Goal: Task Accomplishment & Management: Complete application form

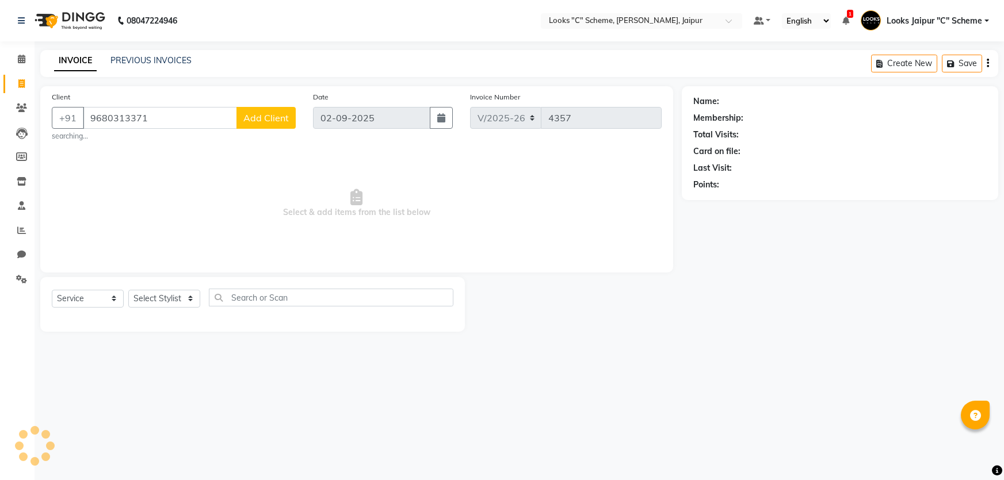
select select "4315"
select select "service"
type input "9680313371"
click at [278, 113] on span "Add Client" at bounding box center [265, 118] width 45 height 12
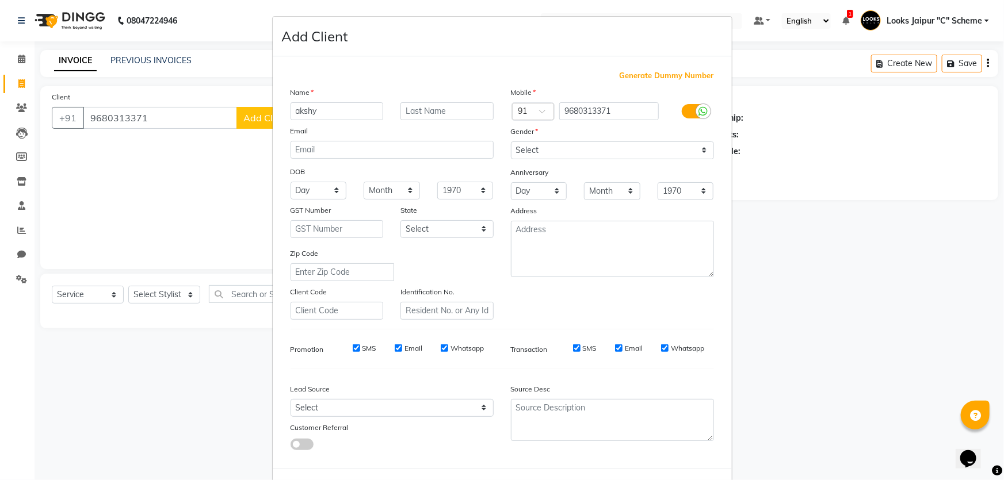
type input "akshy"
click at [559, 148] on select "Select [DEMOGRAPHIC_DATA] [DEMOGRAPHIC_DATA] Other Prefer Not To Say" at bounding box center [612, 151] width 203 height 18
select select "[DEMOGRAPHIC_DATA]"
click at [511, 142] on select "Select [DEMOGRAPHIC_DATA] [DEMOGRAPHIC_DATA] Other Prefer Not To Say" at bounding box center [612, 151] width 203 height 18
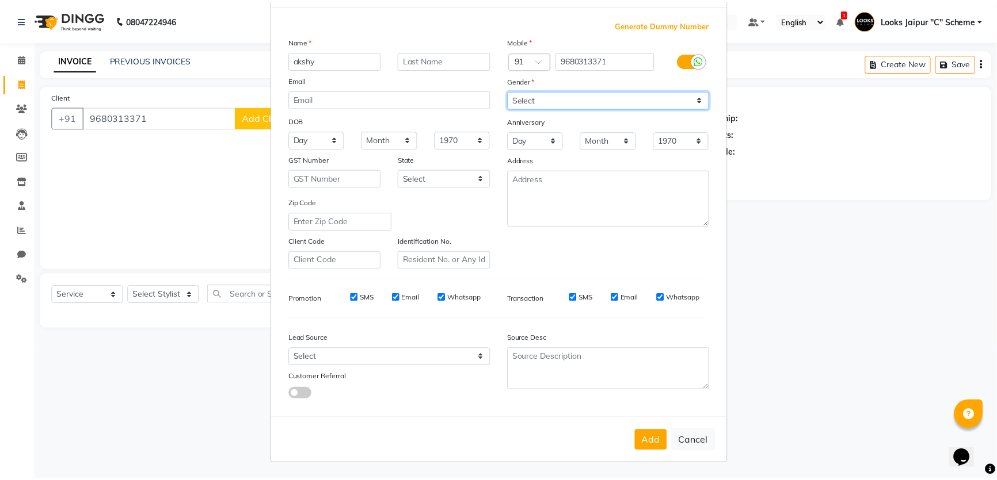
scroll to position [54, 0]
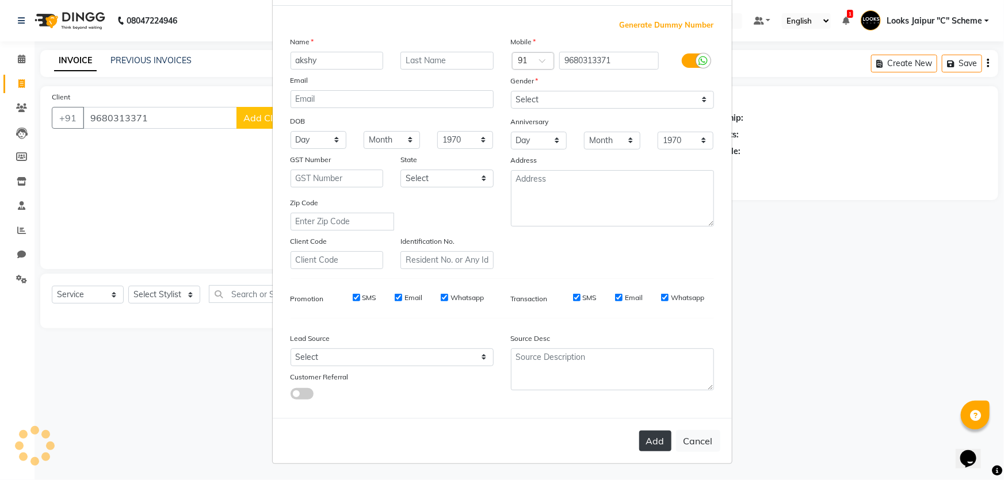
click at [655, 442] on button "Add" at bounding box center [655, 441] width 32 height 21
select select
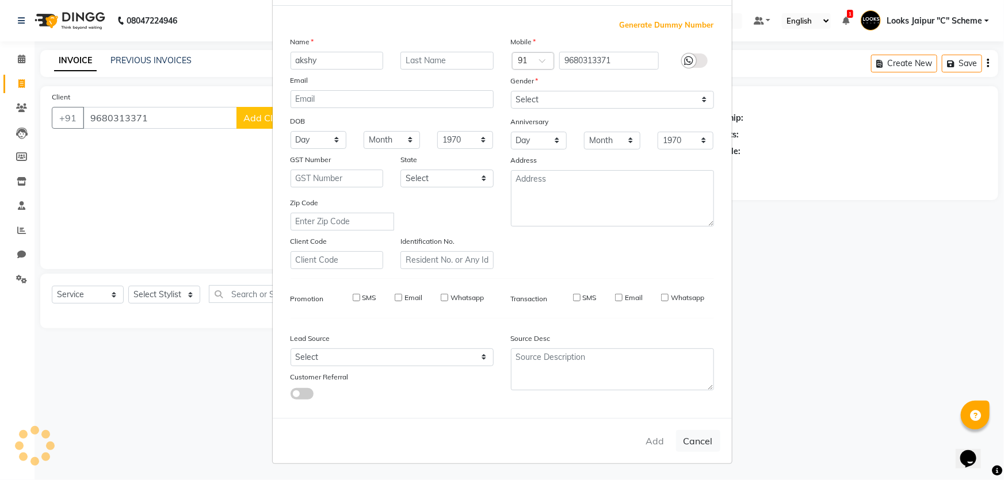
select select
checkbox input "false"
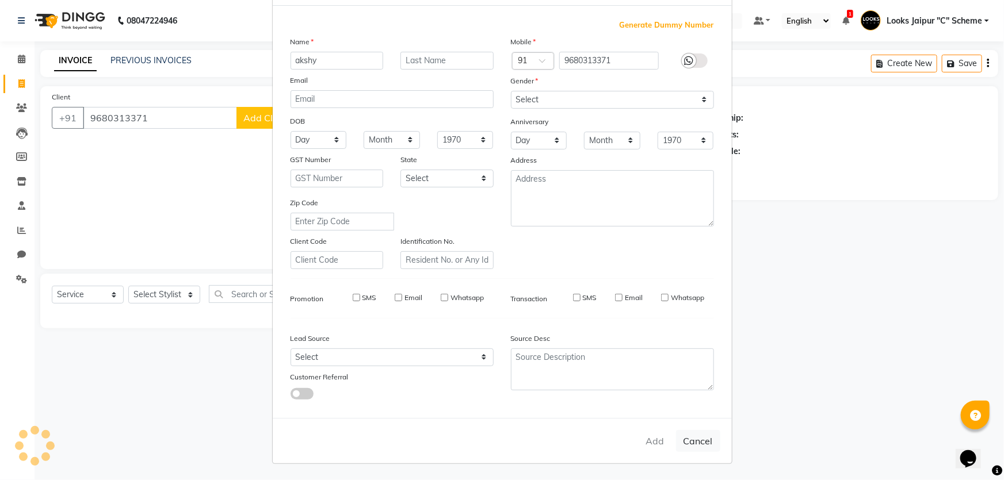
checkbox input "false"
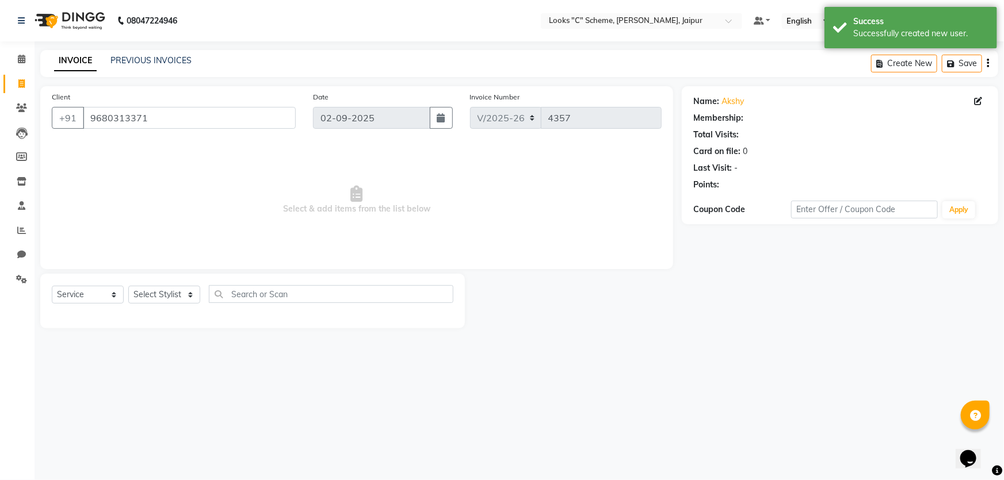
select select "1: Object"
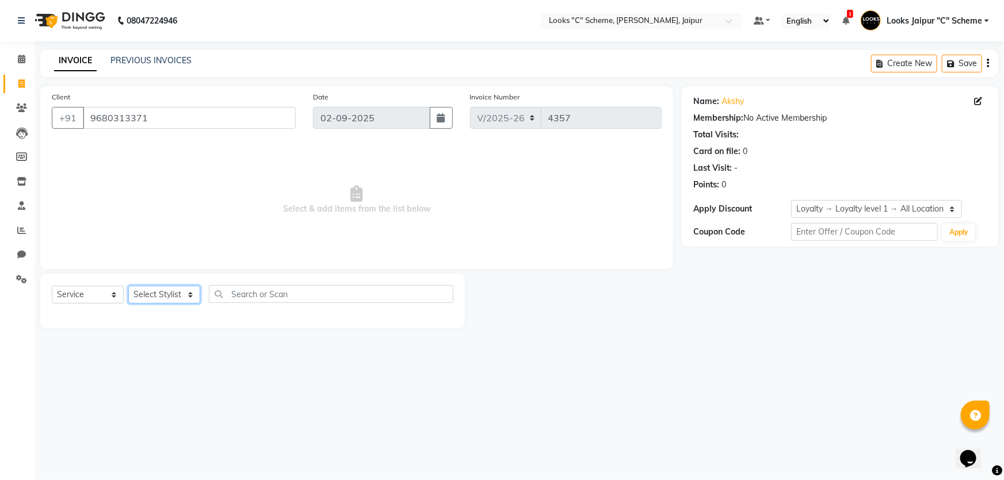
click at [163, 295] on select "Select Stylist [PERSON_NAME] Akash_pdct [PERSON_NAME] [PERSON_NAME] Counter Sal…" at bounding box center [164, 295] width 72 height 18
select select "52178"
click at [128, 286] on select "Select Stylist [PERSON_NAME] Akash_pdct [PERSON_NAME] [PERSON_NAME] Counter Sal…" at bounding box center [164, 295] width 72 height 18
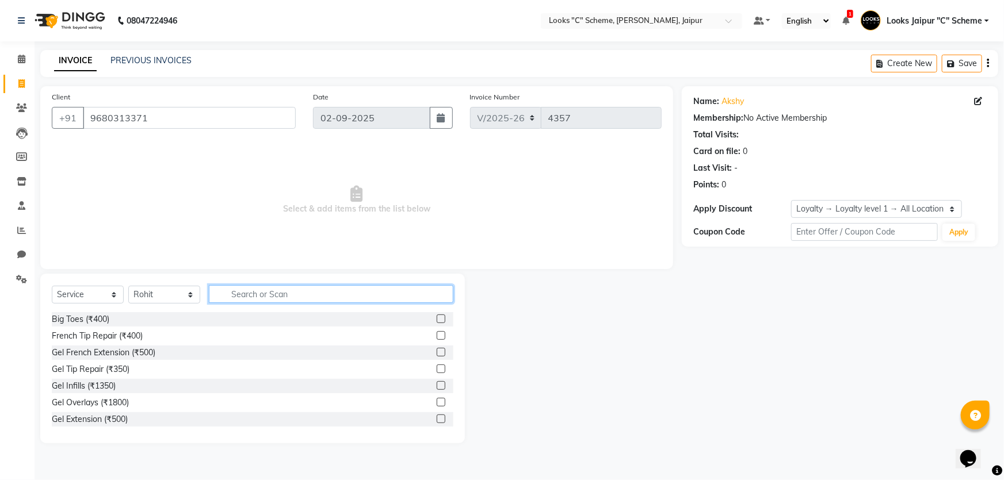
click at [284, 287] on input "text" at bounding box center [331, 294] width 245 height 18
type input "cut"
click at [437, 335] on label at bounding box center [441, 335] width 9 height 9
click at [437, 335] on input "checkbox" at bounding box center [440, 336] width 7 height 7
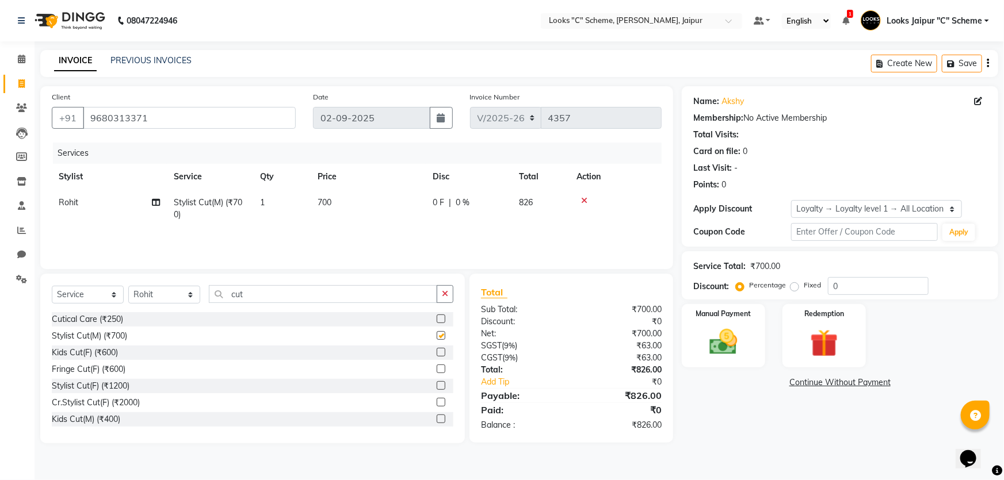
checkbox input "false"
click at [726, 319] on div "Manual Payment" at bounding box center [723, 336] width 87 height 66
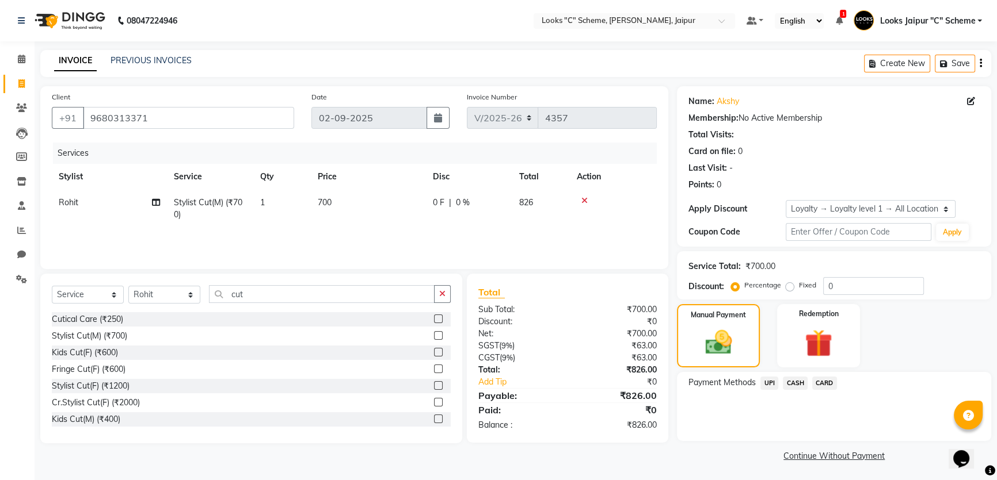
click at [768, 382] on span "UPI" at bounding box center [769, 383] width 18 height 13
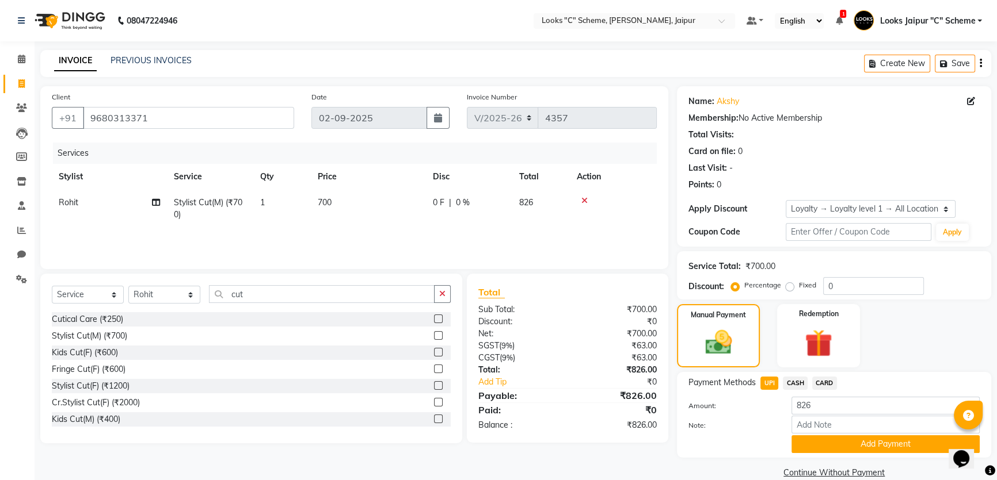
scroll to position [17, 0]
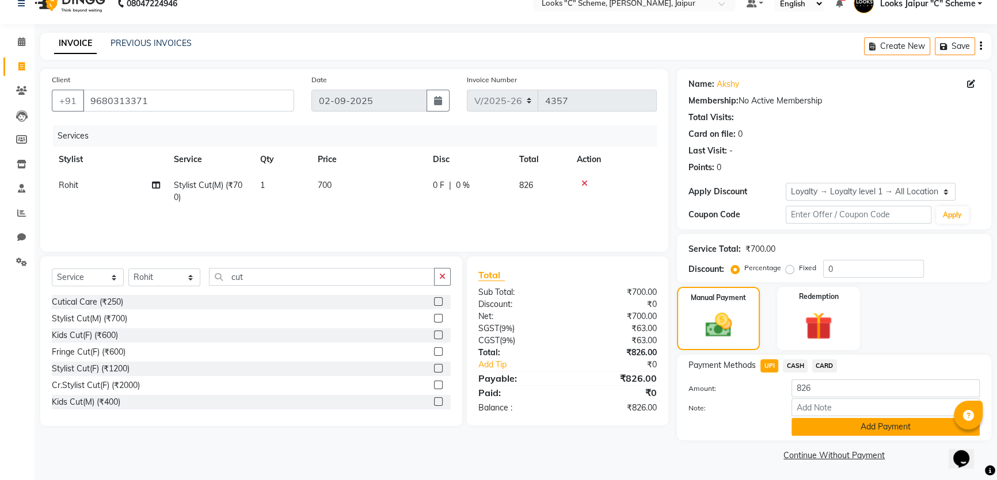
click at [880, 432] on button "Add Payment" at bounding box center [885, 427] width 188 height 18
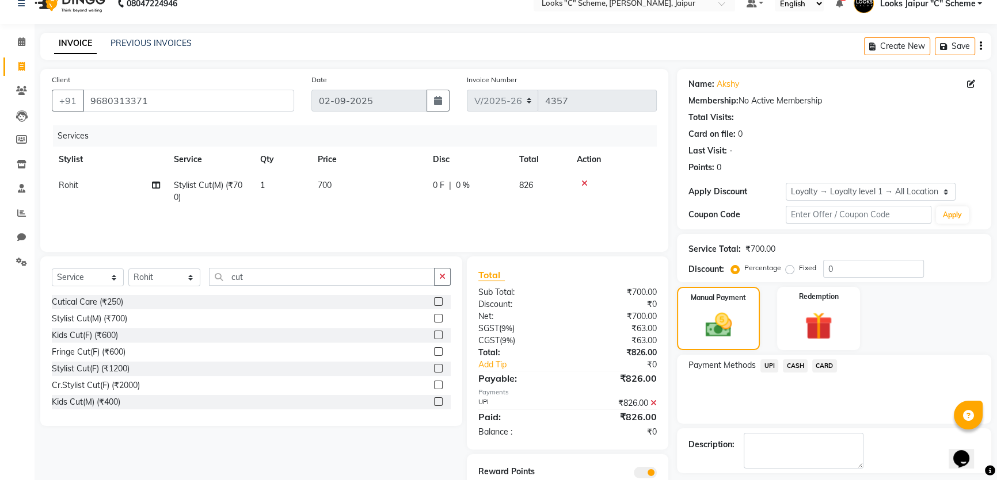
scroll to position [66, 0]
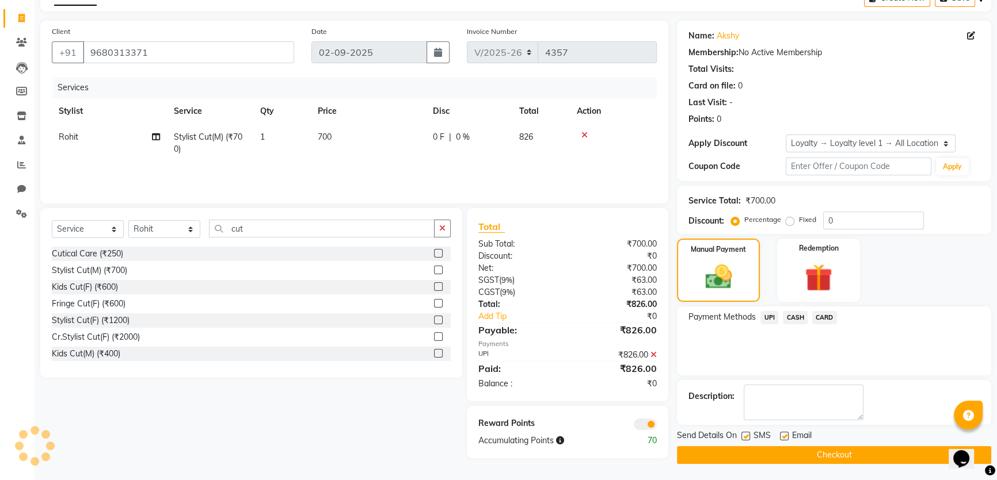
drag, startPoint x: 785, startPoint y: 438, endPoint x: 778, endPoint y: 439, distance: 7.0
click at [784, 438] on label at bounding box center [784, 436] width 9 height 9
click at [784, 438] on input "checkbox" at bounding box center [783, 436] width 7 height 7
checkbox input "false"
click at [745, 437] on label at bounding box center [745, 436] width 9 height 9
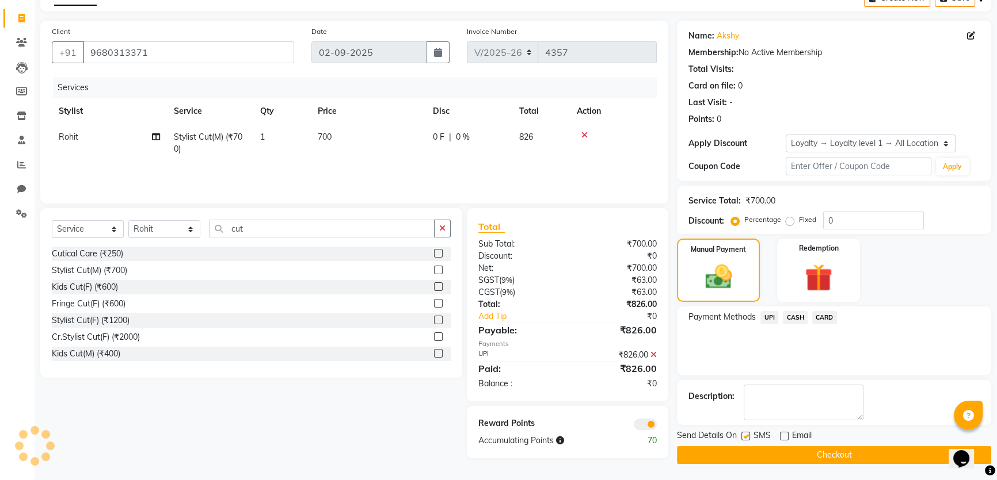
click at [745, 437] on input "checkbox" at bounding box center [744, 436] width 7 height 7
checkbox input "false"
click at [745, 446] on button "Checkout" at bounding box center [834, 455] width 314 height 18
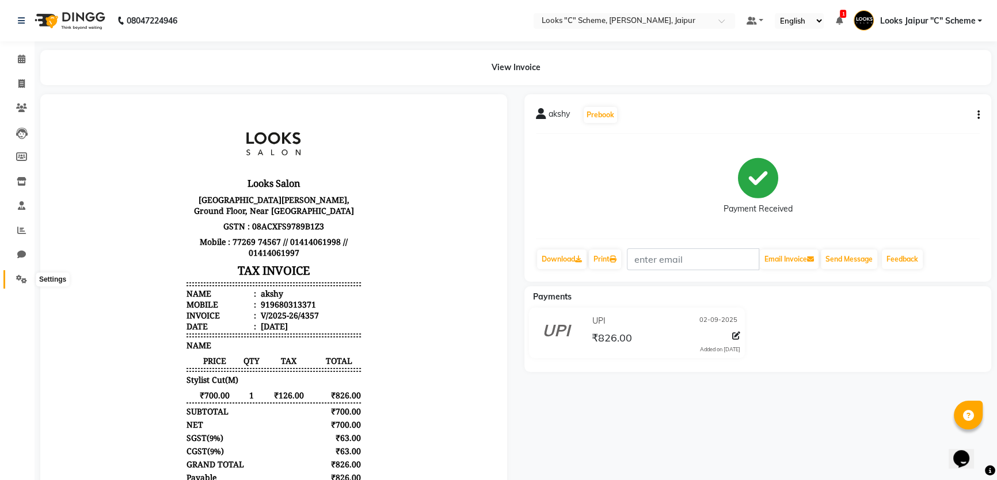
click at [22, 277] on icon at bounding box center [21, 279] width 11 height 9
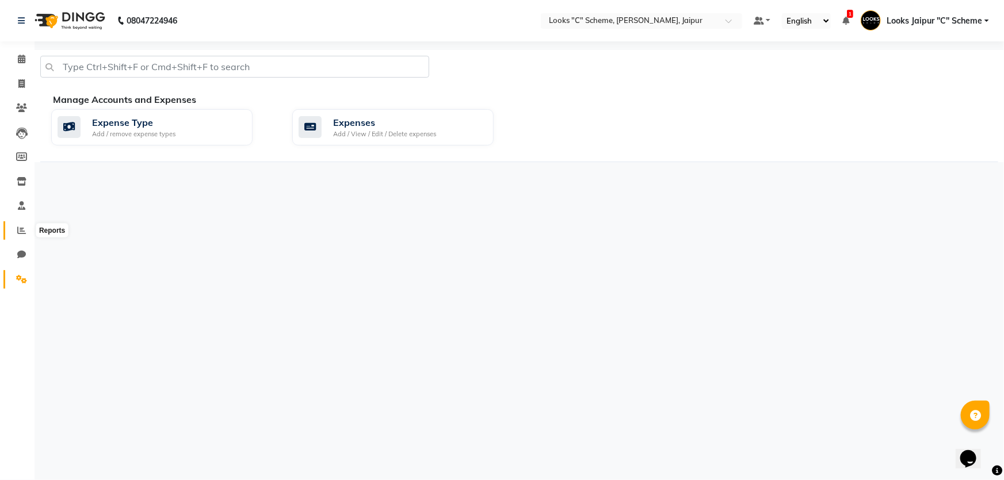
click at [23, 233] on icon at bounding box center [21, 230] width 9 height 9
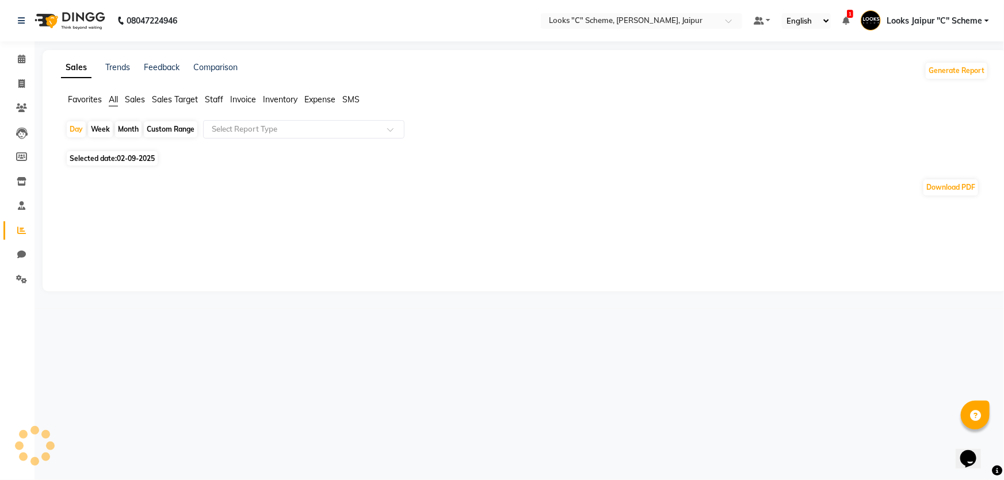
click at [216, 97] on span "Staff" at bounding box center [214, 99] width 18 height 10
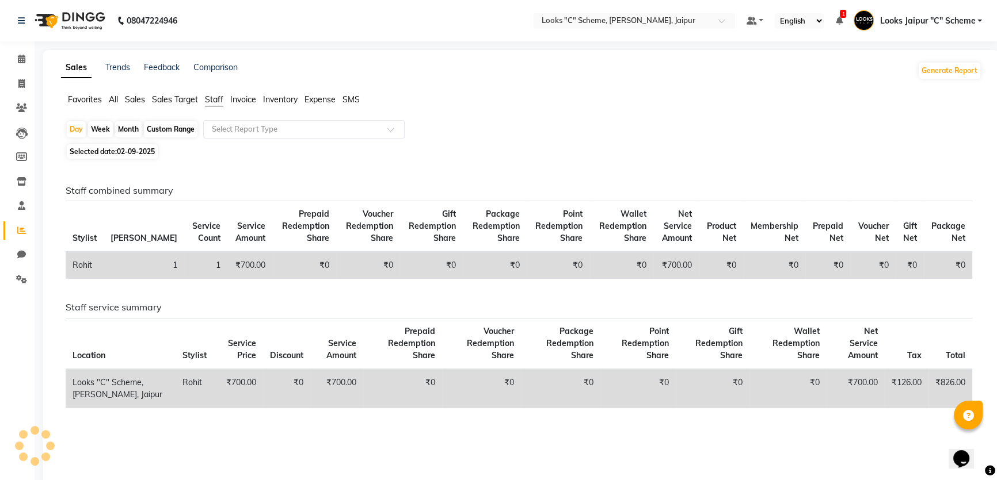
click at [104, 152] on span "Selected date: [DATE]" at bounding box center [112, 151] width 91 height 14
click at [146, 152] on span "02-09-2025" at bounding box center [136, 151] width 38 height 9
select select "9"
select select "2025"
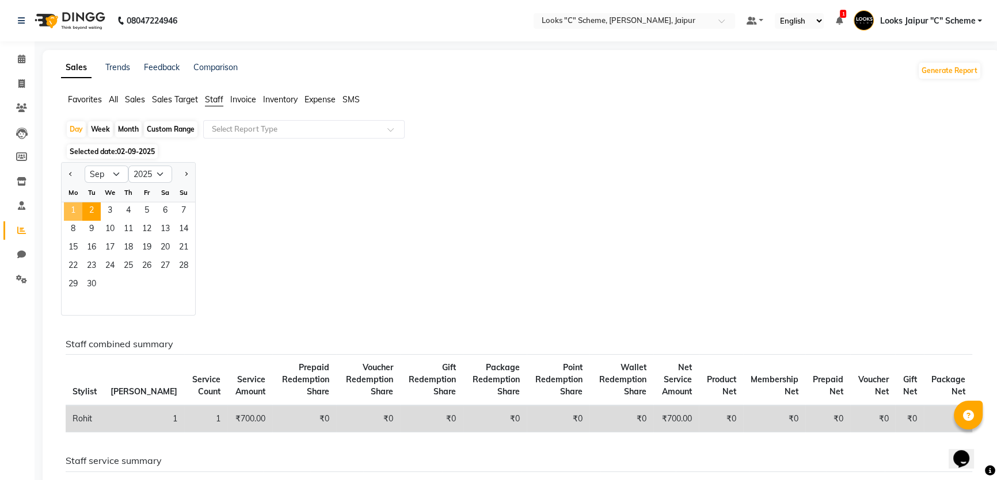
click at [73, 209] on span "1" at bounding box center [73, 212] width 18 height 18
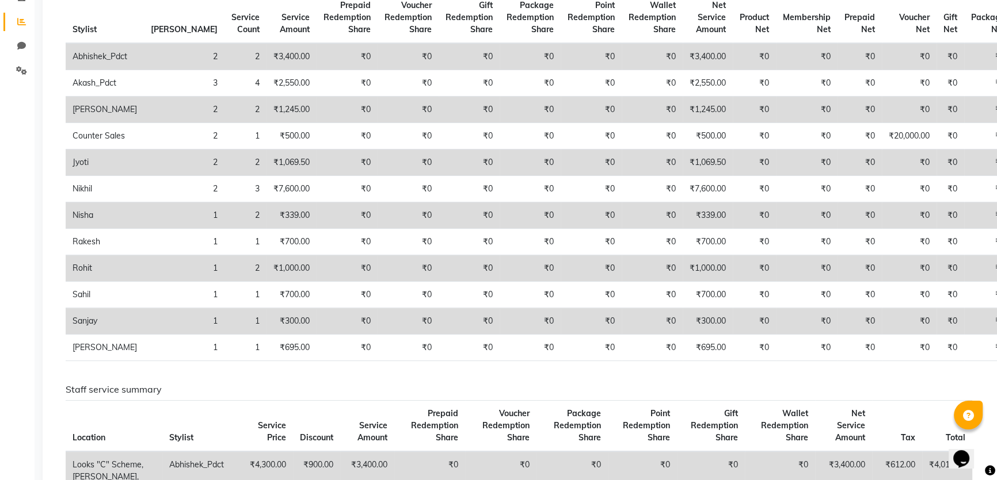
scroll to position [157, 0]
